Goal: Transaction & Acquisition: Book appointment/travel/reservation

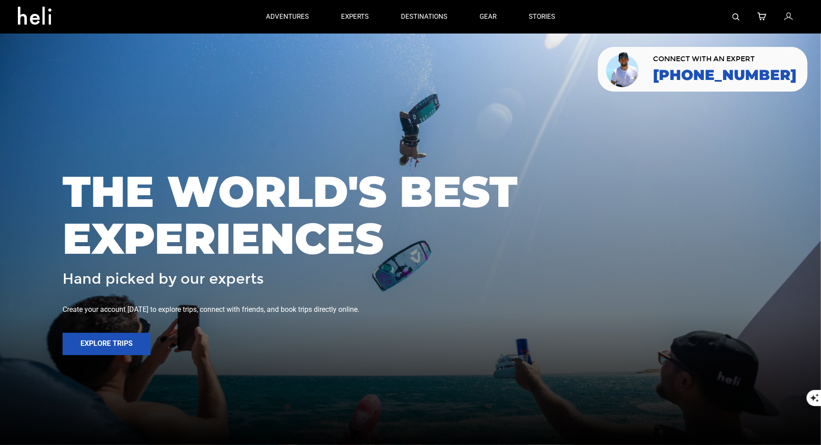
click at [736, 17] on img at bounding box center [735, 16] width 7 height 7
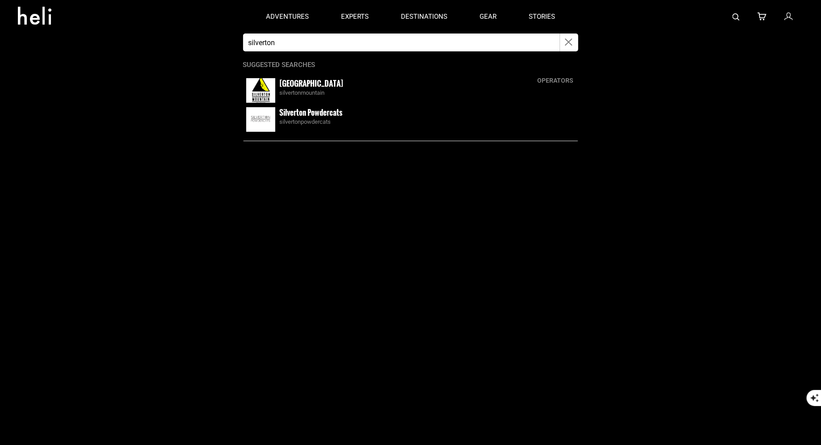
type input "silverton"
click at [306, 84] on small "[GEOGRAPHIC_DATA]" at bounding box center [312, 83] width 64 height 11
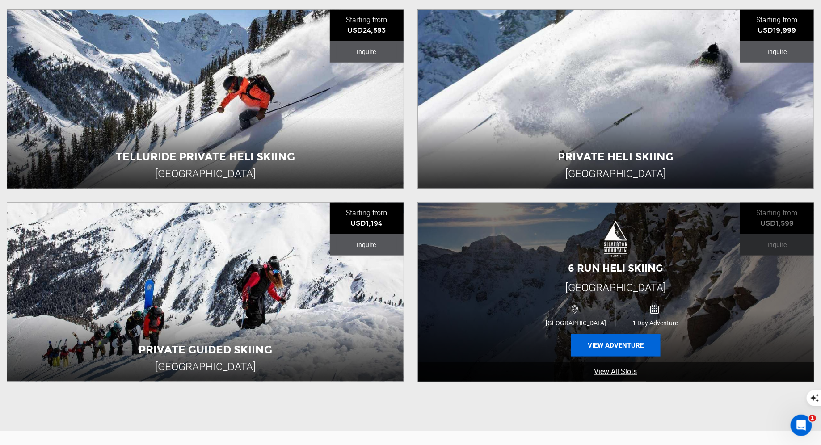
click at [584, 345] on button "View Adventure" at bounding box center [615, 345] width 89 height 22
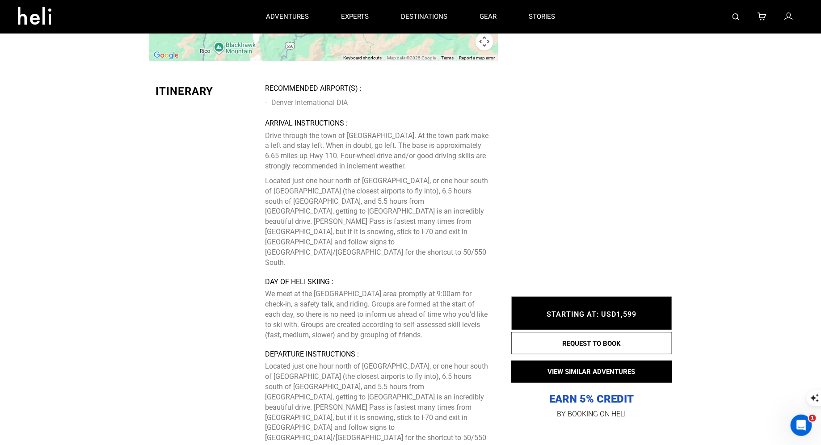
scroll to position [1613, 0]
